Goal: Task Accomplishment & Management: Manage account settings

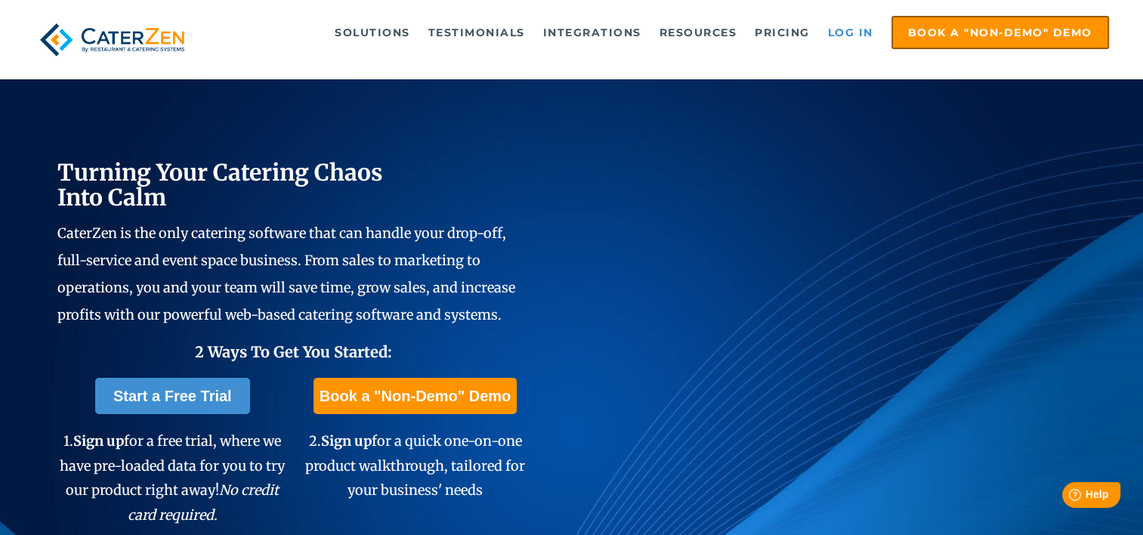
click at [849, 39] on link "Log in" at bounding box center [851, 32] width 60 height 30
click at [846, 30] on link "Log in" at bounding box center [851, 32] width 60 height 30
